Goal: Contribute content

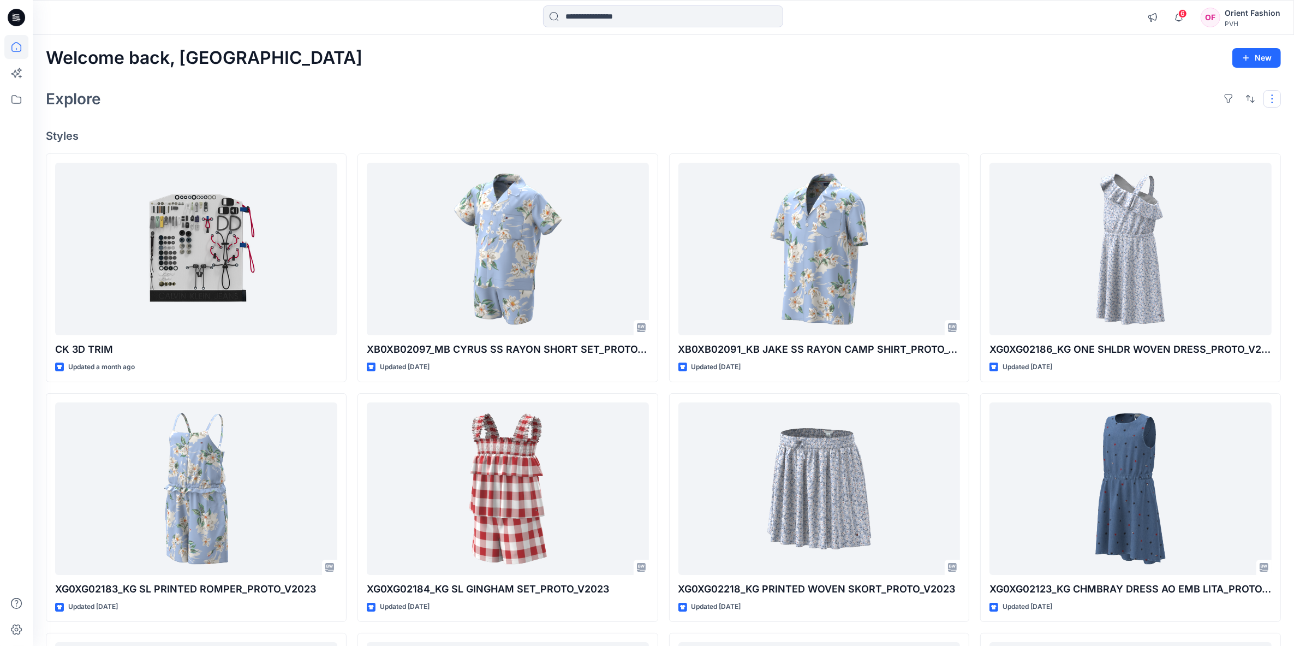
click at [1277, 97] on button "button" at bounding box center [1271, 98] width 17 height 17
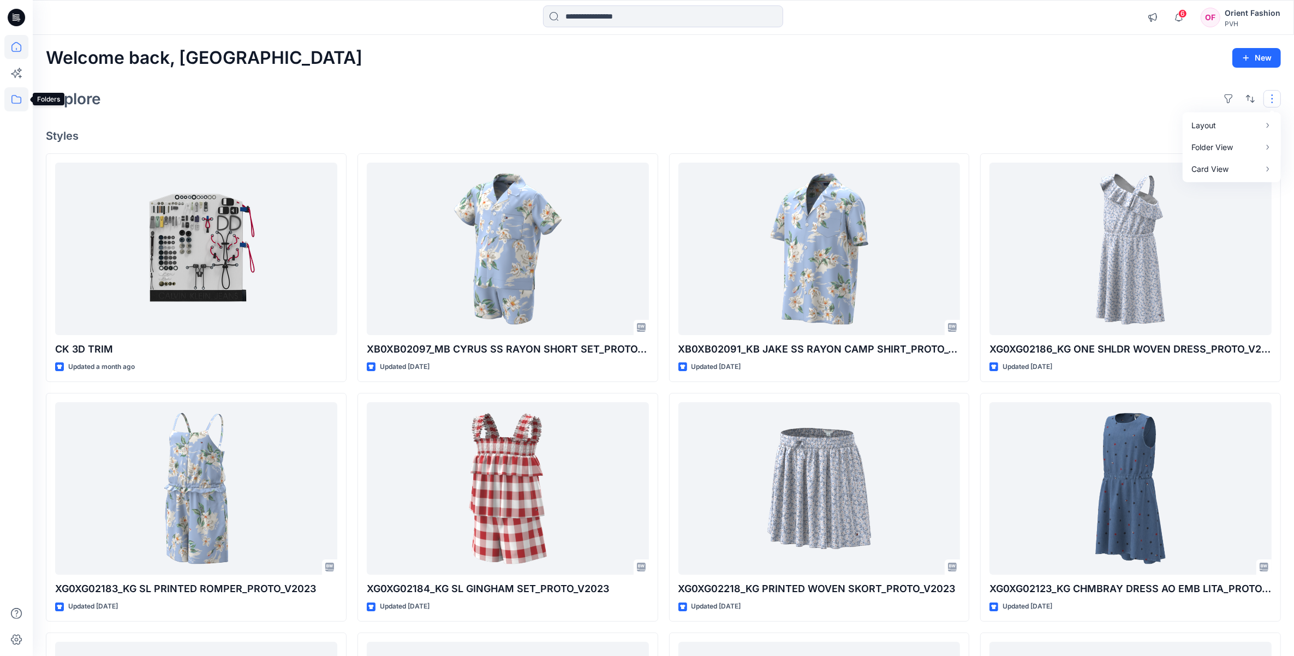
click at [14, 101] on icon at bounding box center [16, 99] width 24 height 24
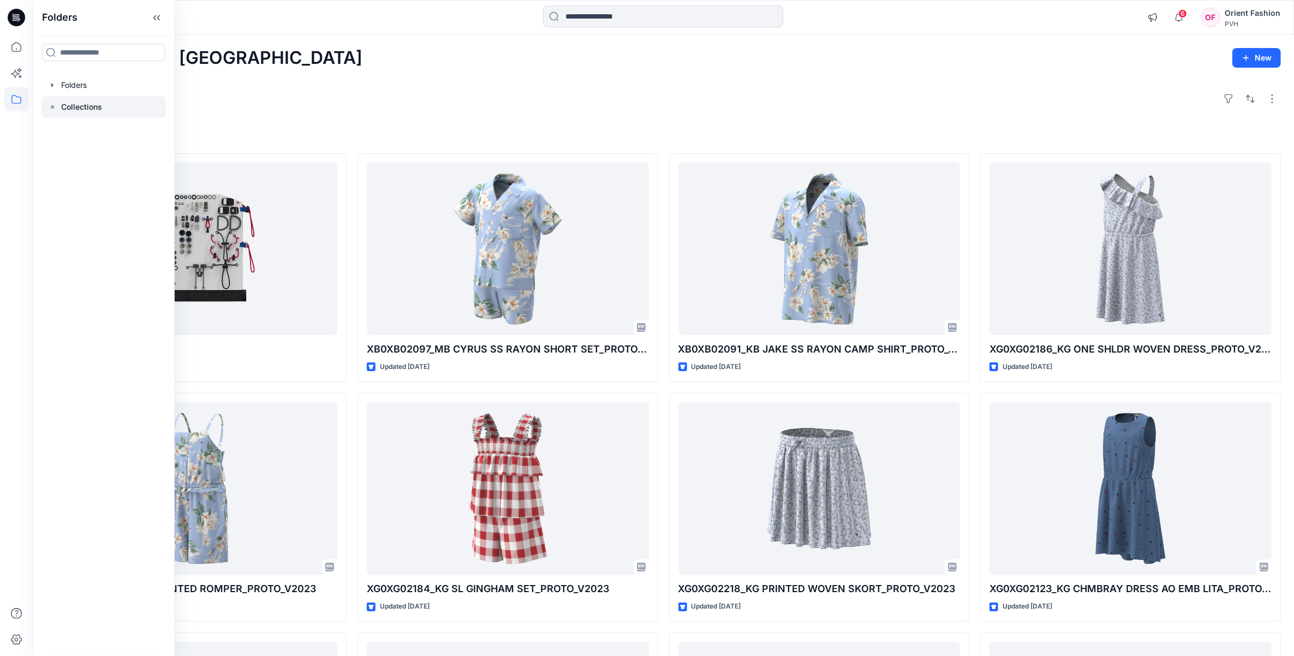
click at [76, 105] on p "Collections" at bounding box center [81, 106] width 41 height 13
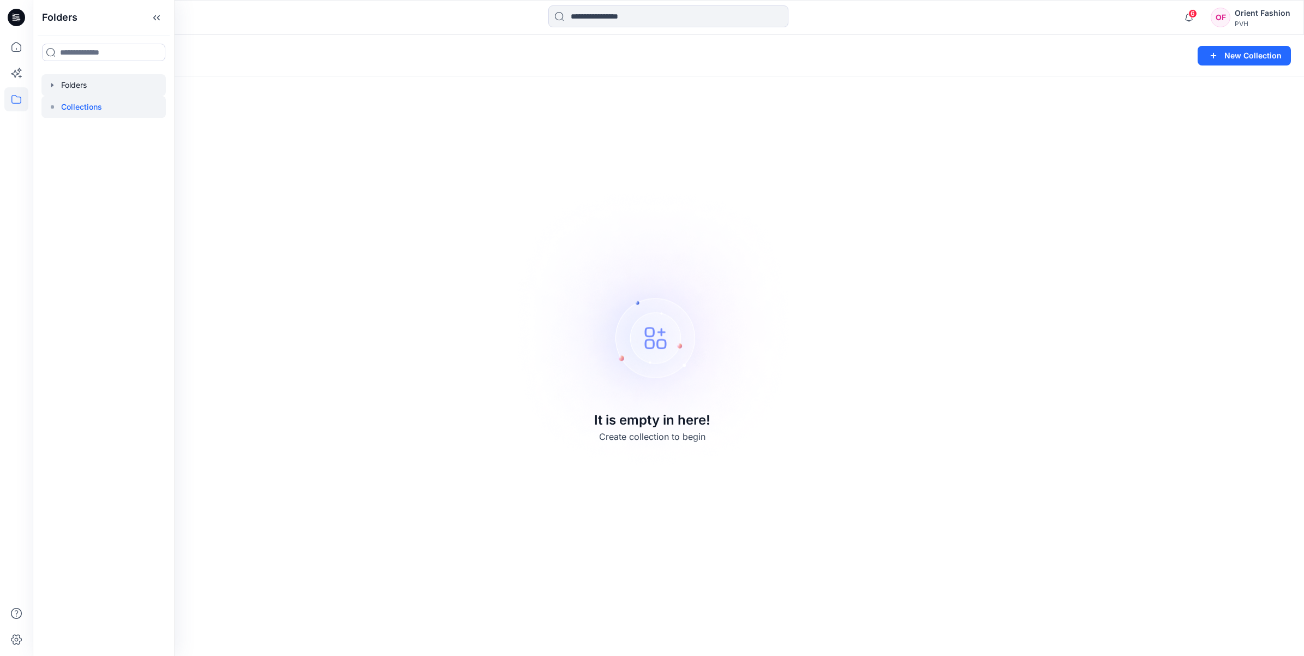
click at [88, 89] on div at bounding box center [103, 85] width 124 height 22
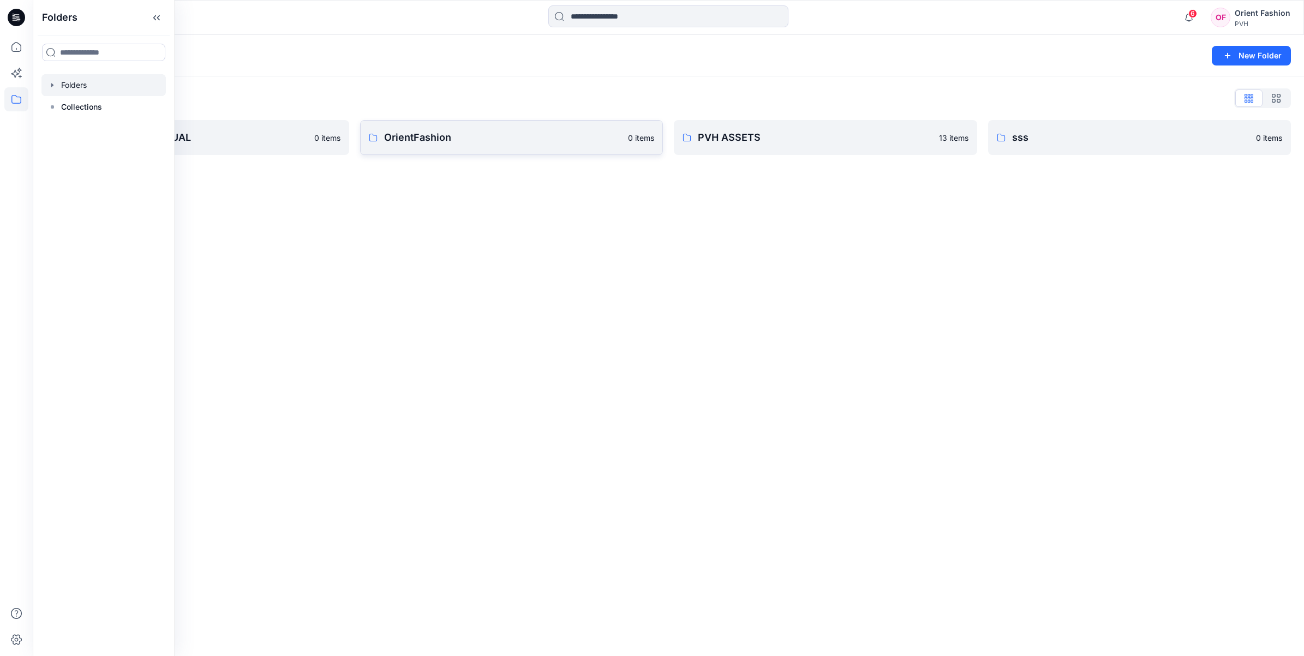
click at [468, 134] on p "OrientFashion" at bounding box center [503, 137] width 238 height 15
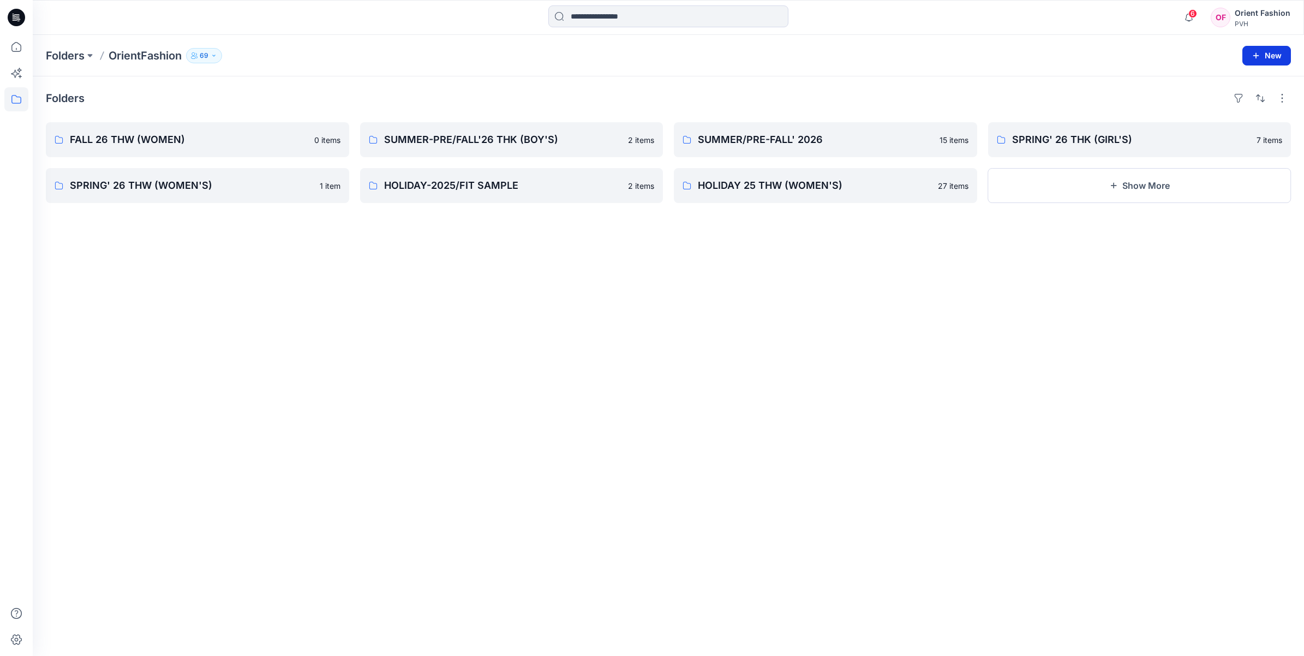
click at [1274, 47] on button "New" at bounding box center [1266, 56] width 49 height 20
click at [1247, 102] on p "New Folder" at bounding box center [1235, 103] width 40 height 11
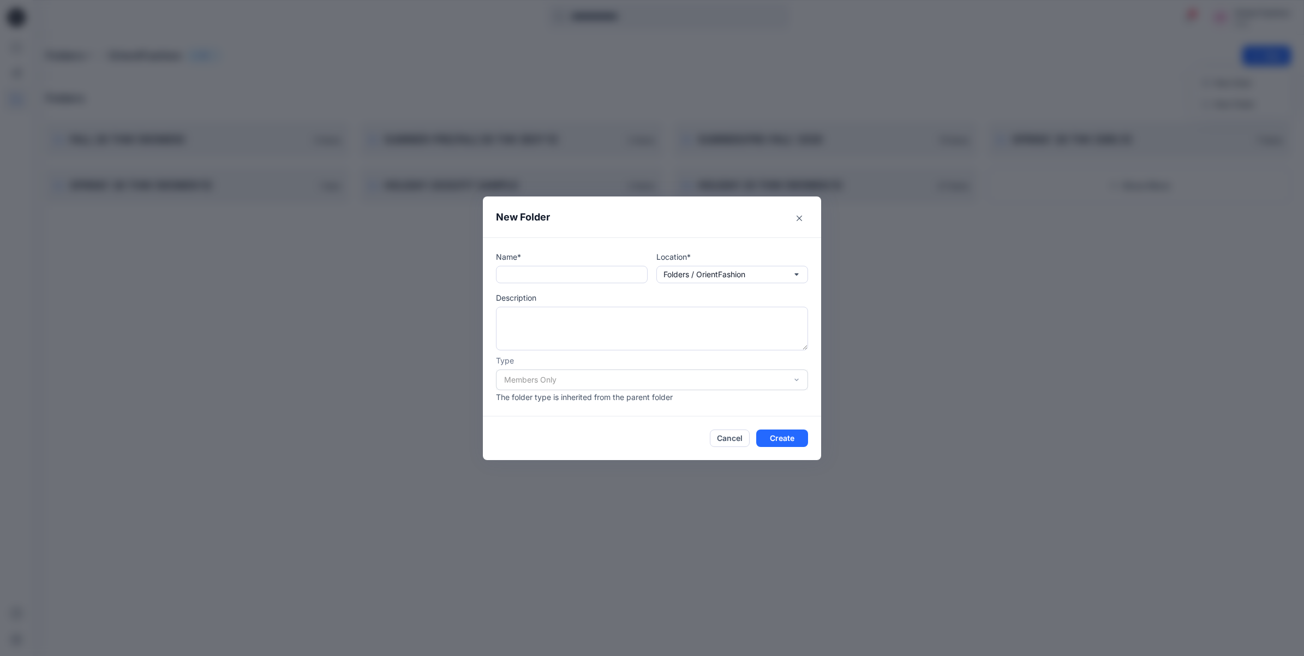
click at [543, 263] on div "Name*" at bounding box center [572, 267] width 152 height 32
click at [542, 276] on input "text" at bounding box center [572, 274] width 152 height 17
paste input "**********"
type input "**********"
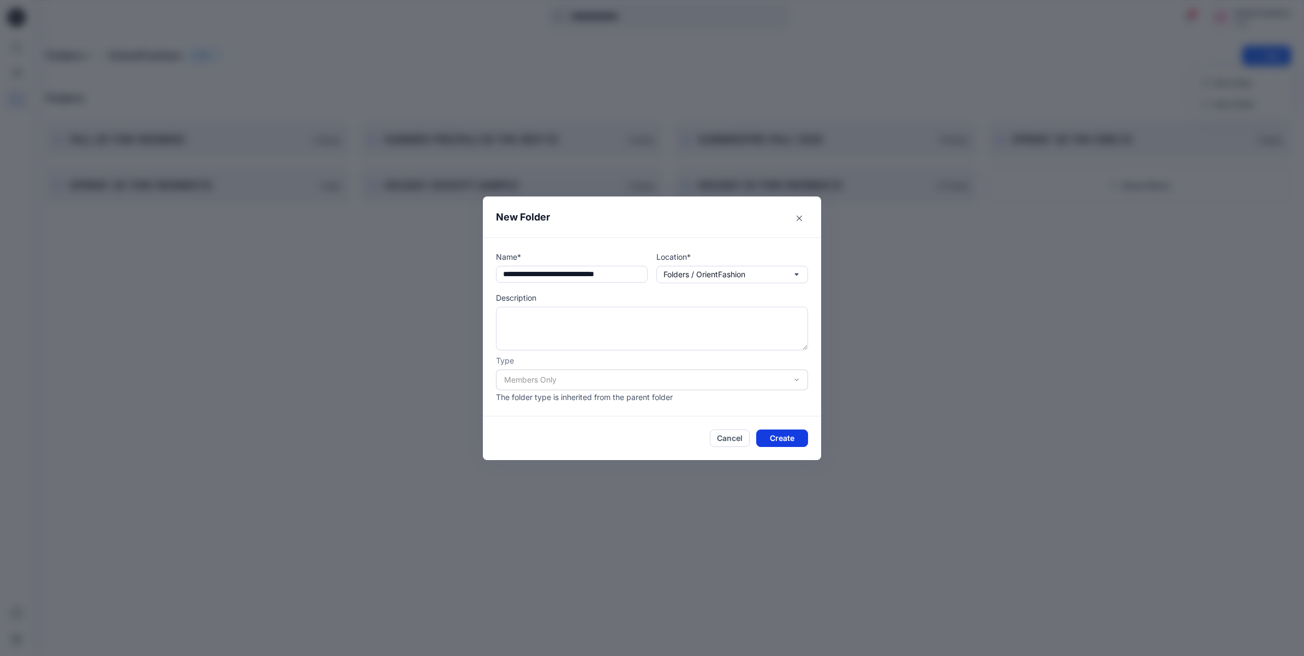
scroll to position [0, 0]
click at [783, 442] on button "Create" at bounding box center [782, 437] width 52 height 17
click at [784, 442] on button "Create" at bounding box center [782, 437] width 52 height 17
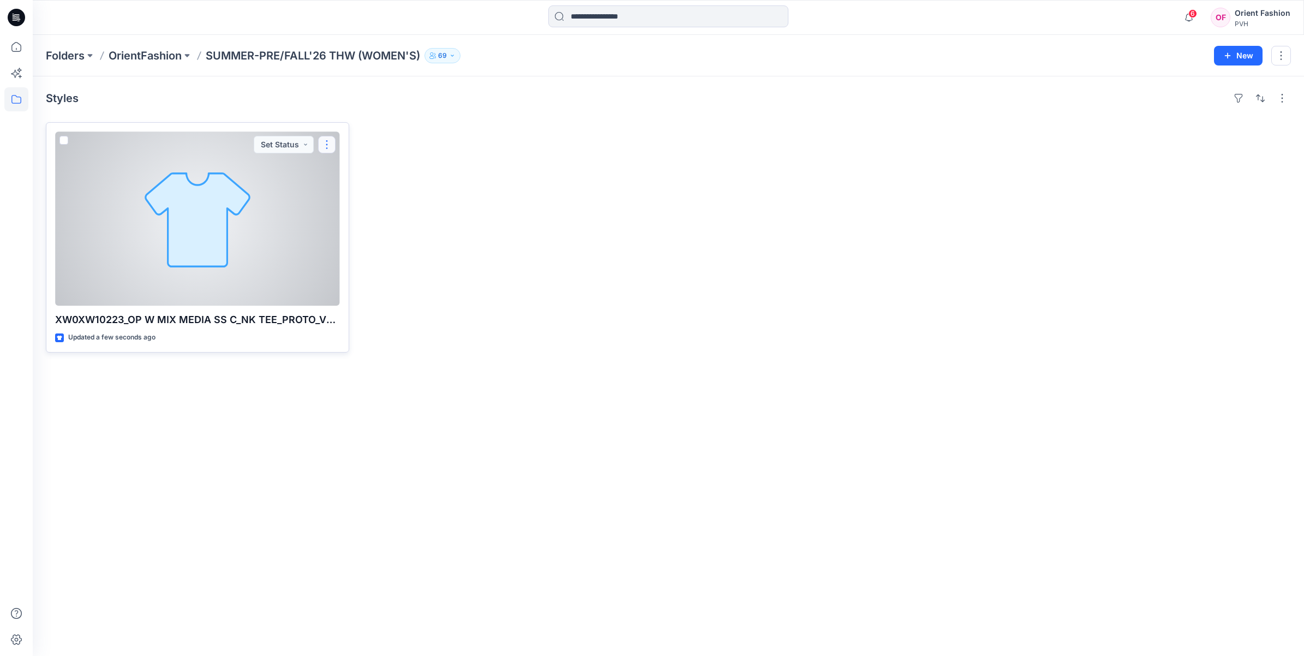
click at [322, 146] on button "button" at bounding box center [326, 144] width 17 height 17
click at [346, 175] on p "Edit" at bounding box center [347, 169] width 14 height 11
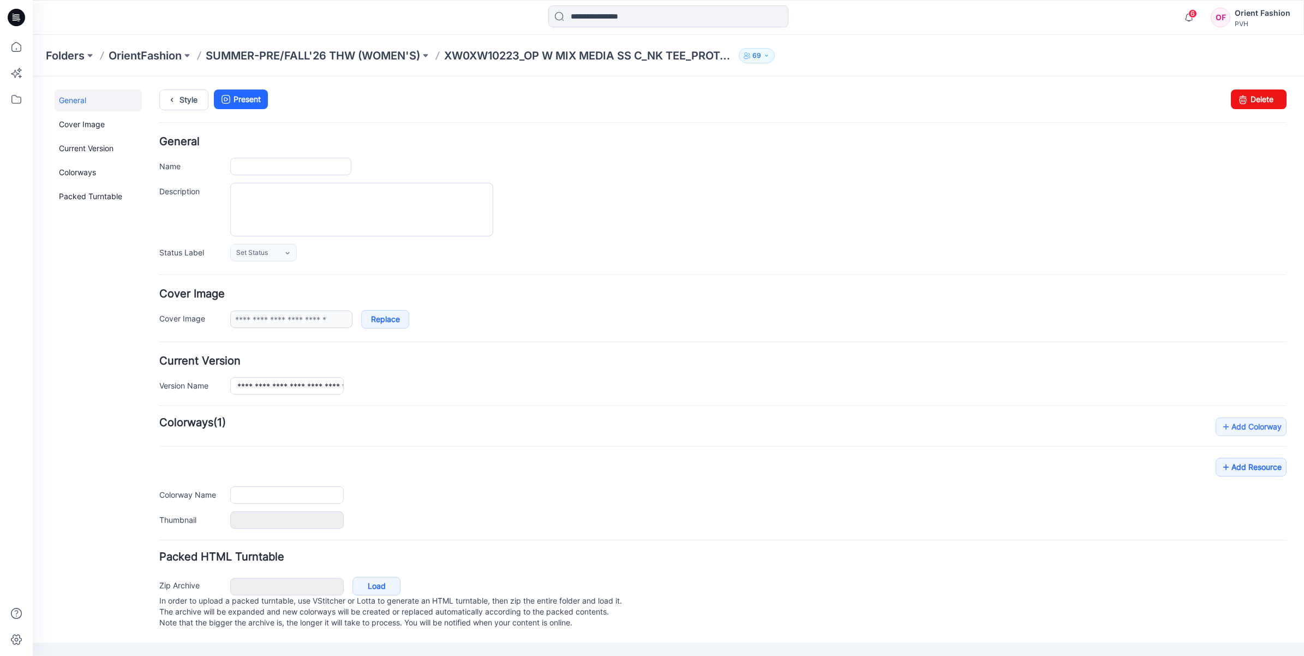
type input "**********"
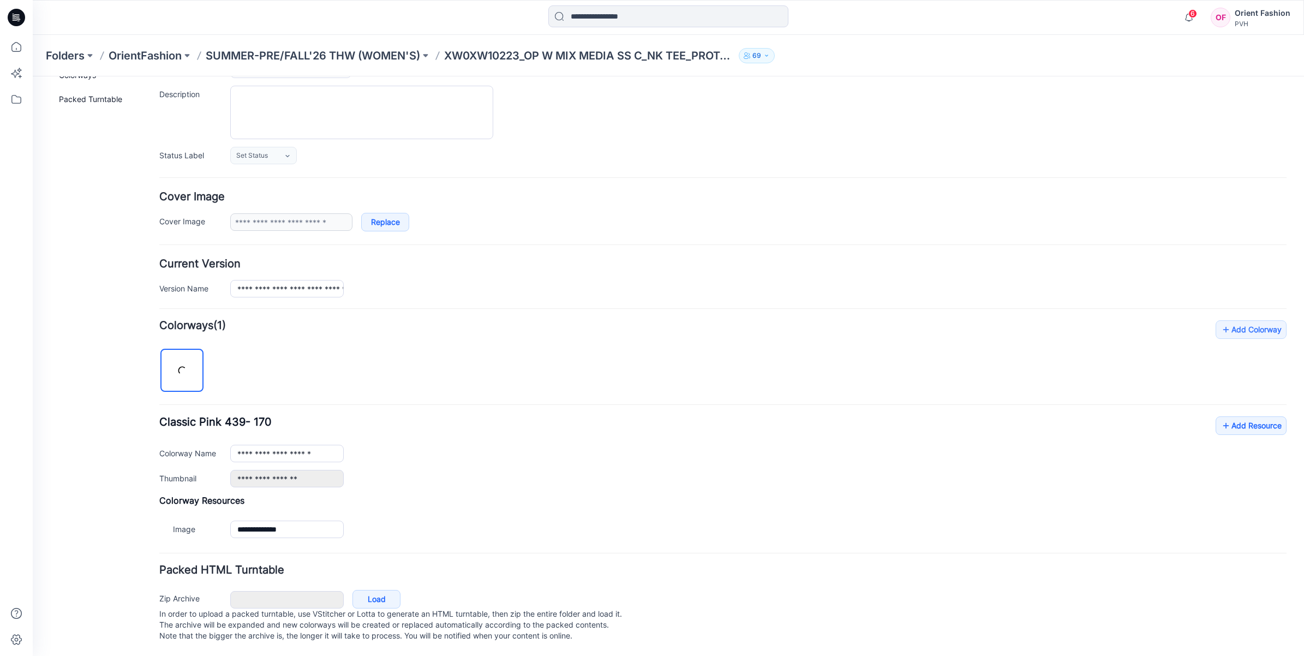
scroll to position [112, 0]
click at [1221, 417] on icon at bounding box center [1226, 425] width 11 height 17
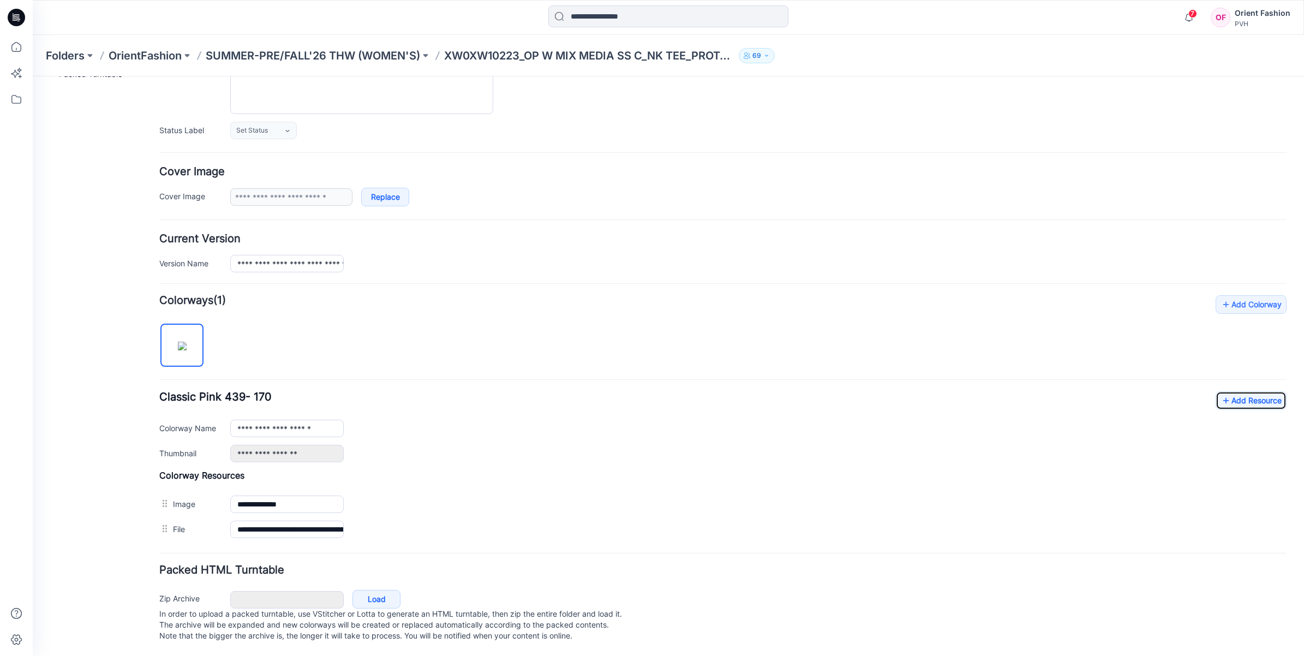
scroll to position [0, 0]
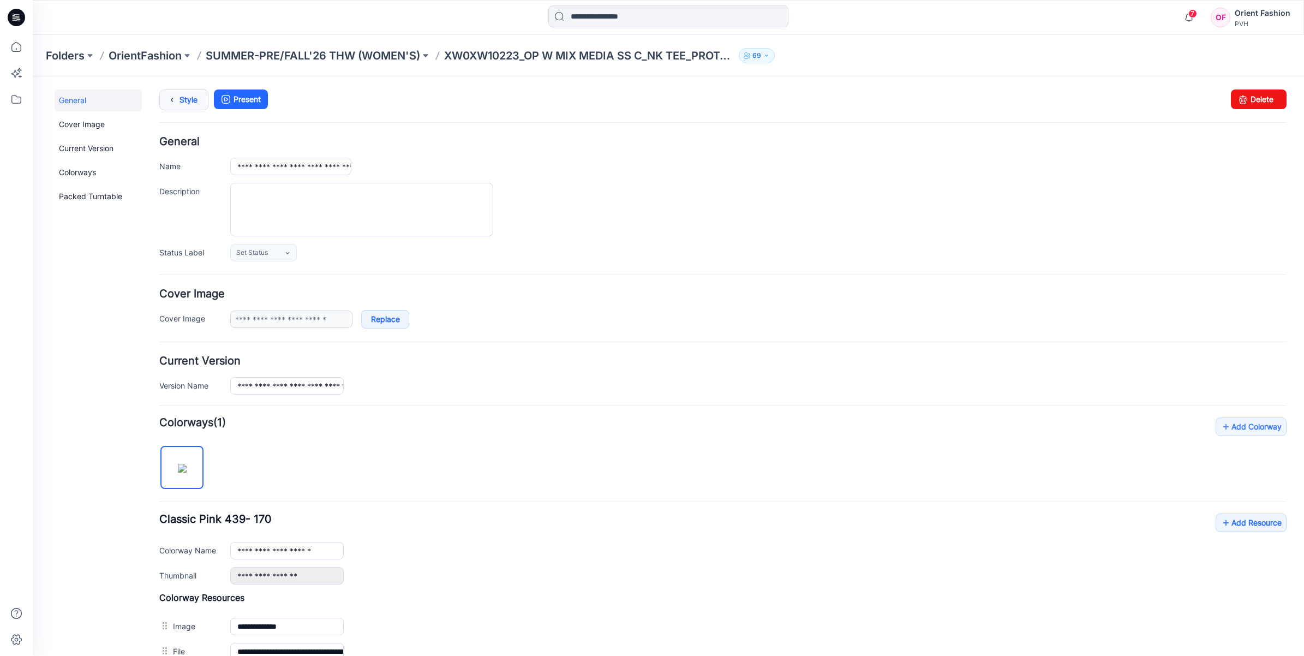
click at [196, 99] on link "Style" at bounding box center [183, 99] width 49 height 21
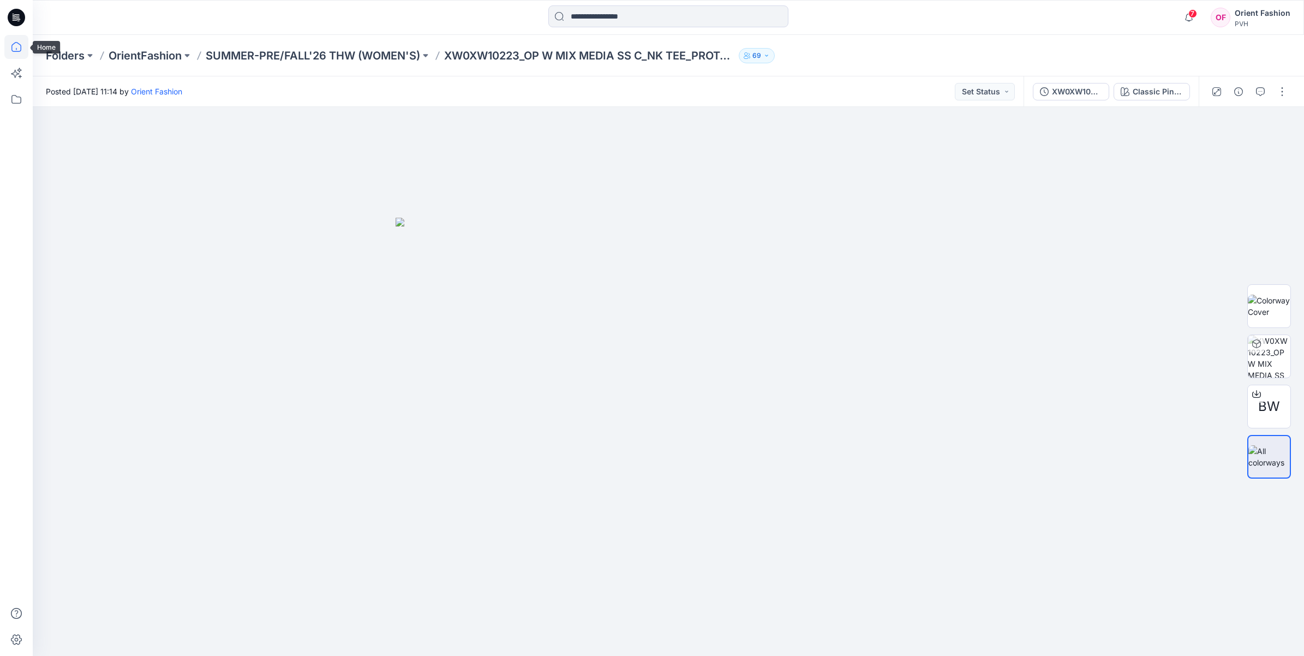
drag, startPoint x: 18, startPoint y: 52, endPoint x: 0, endPoint y: 88, distance: 40.3
click at [17, 52] on icon at bounding box center [16, 47] width 24 height 24
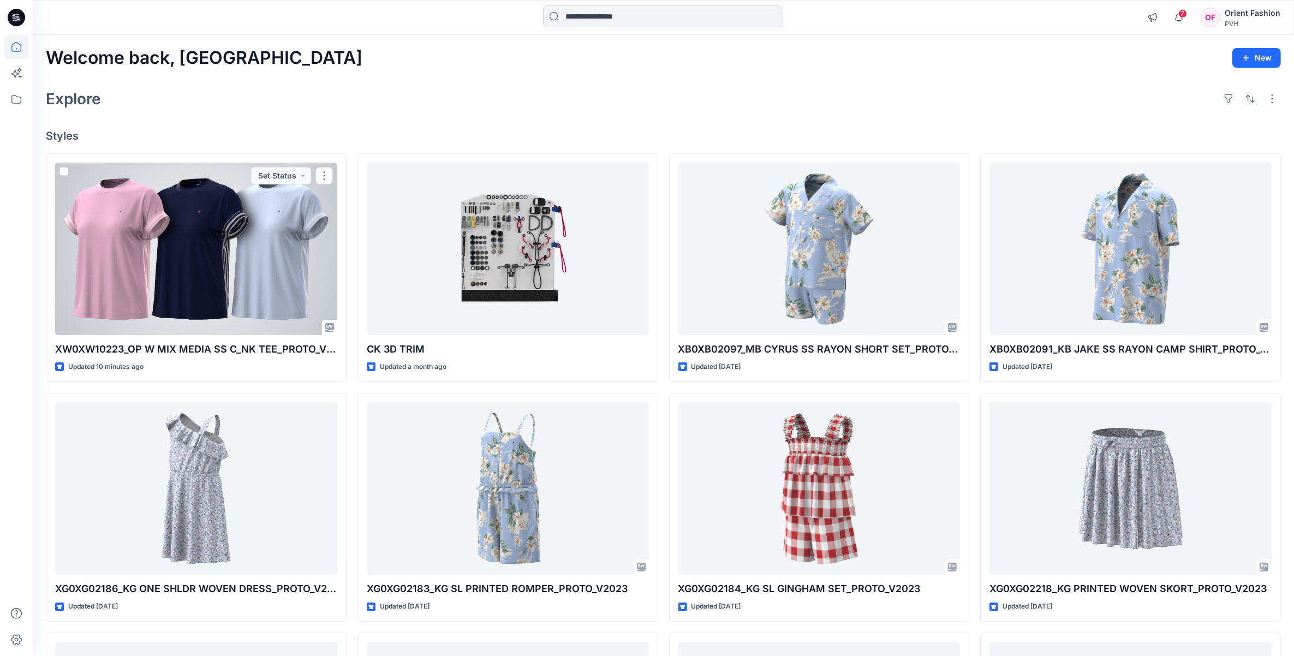
click at [309, 270] on div at bounding box center [196, 249] width 282 height 173
